Goal: Task Accomplishment & Management: Manage account settings

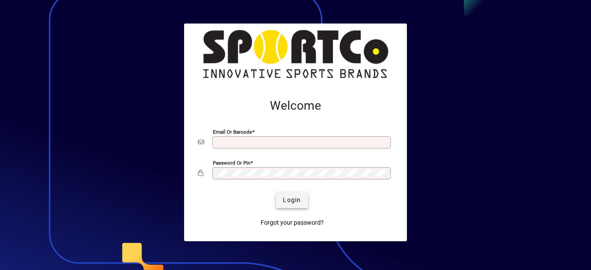
type input "**********"
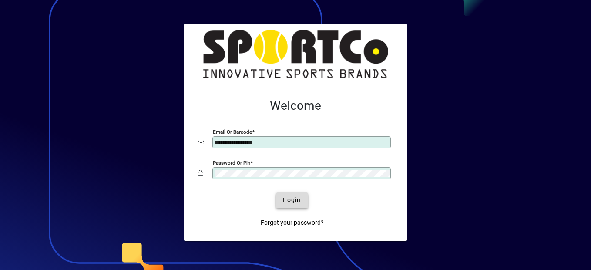
click at [298, 204] on span "Login" at bounding box center [292, 199] width 18 height 9
